Goal: Check status: Check status

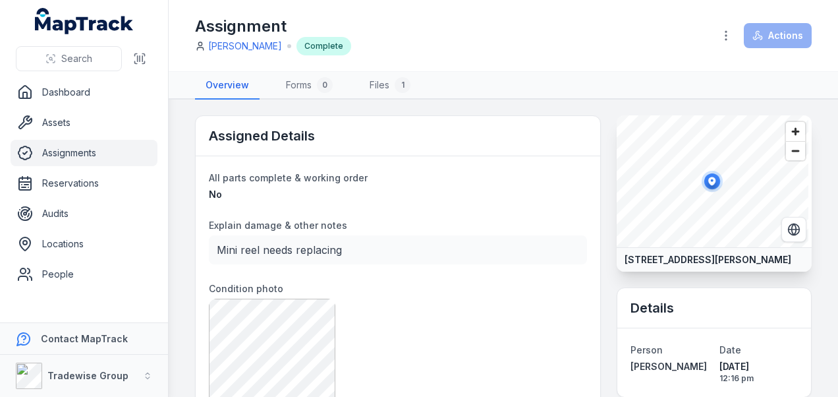
click at [452, 186] on dl "All parts complete & working order No Explain damage & other notes Mini reel ne…" at bounding box center [398, 341] width 378 height 345
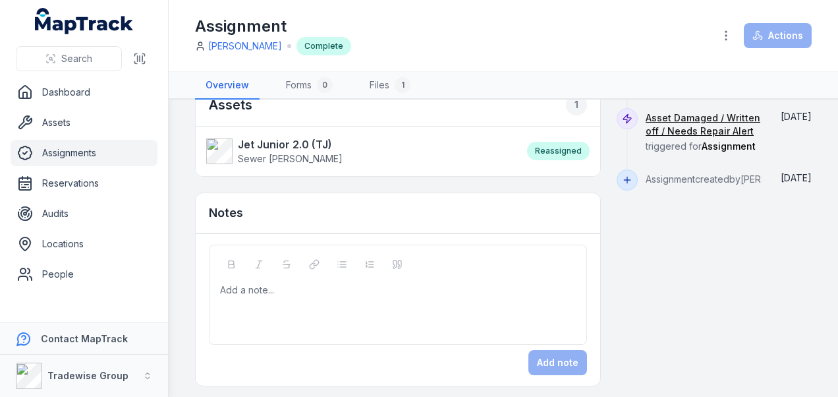
scroll to position [198, 0]
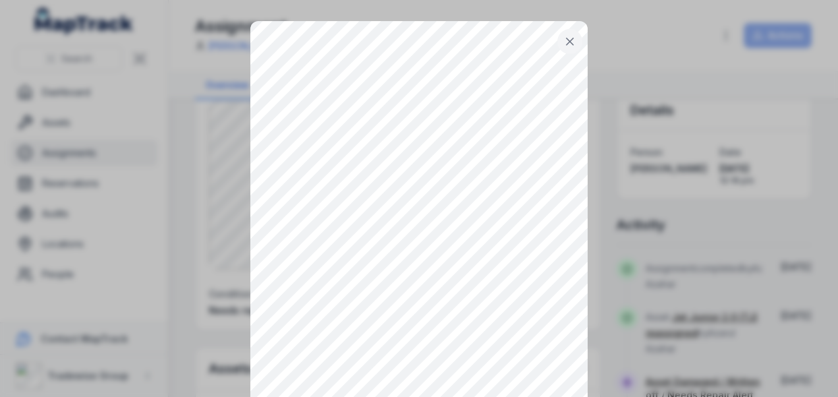
click at [568, 41] on icon at bounding box center [569, 41] width 13 height 13
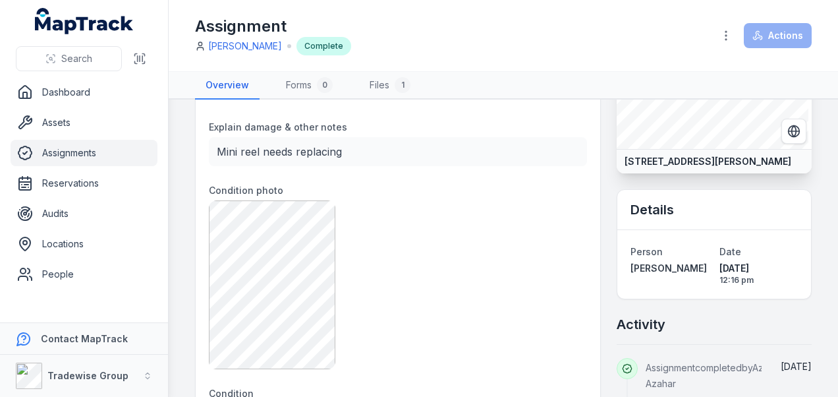
scroll to position [0, 0]
